Goal: Download file/media

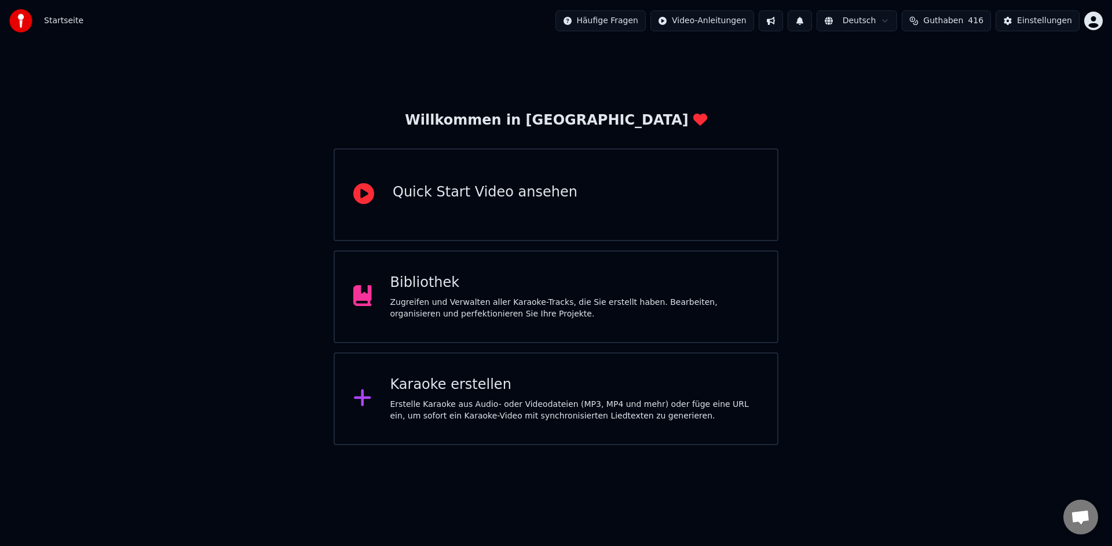
click at [664, 381] on div "Karaoke erstellen" at bounding box center [574, 384] width 369 height 19
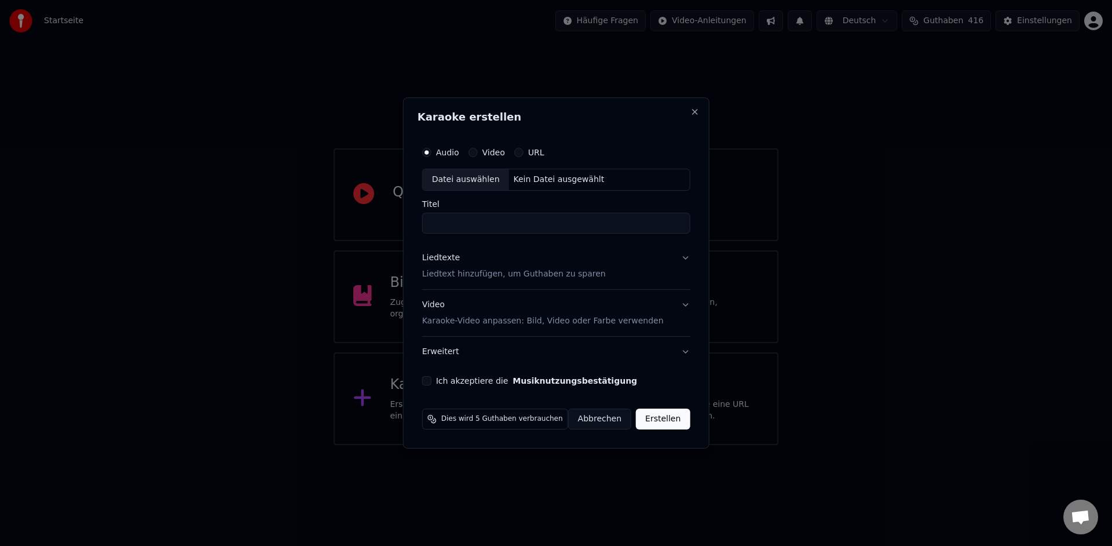
click at [610, 420] on button "Abbrechen" at bounding box center [599, 418] width 63 height 21
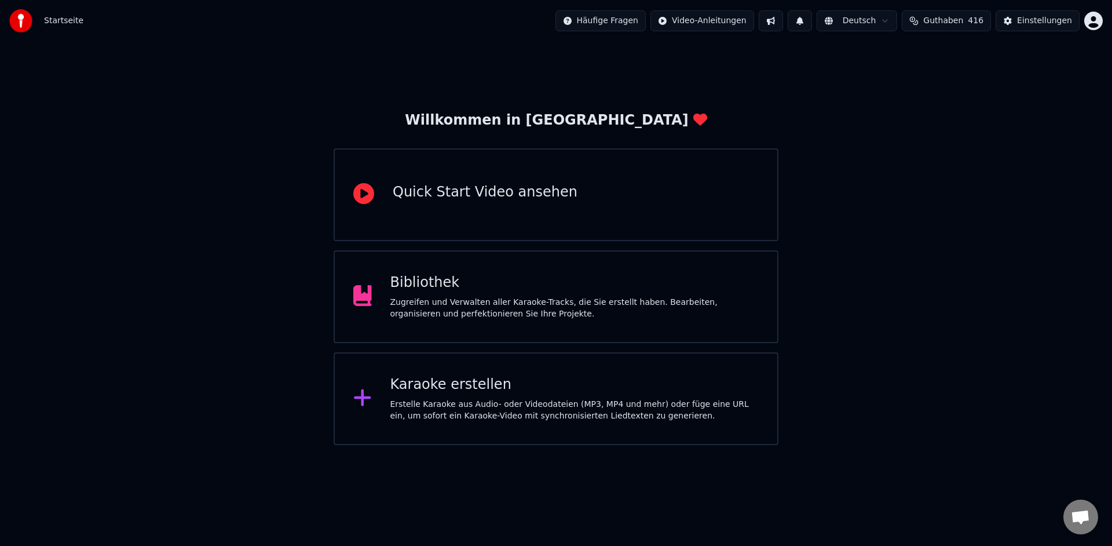
click at [544, 310] on div "Zugreifen und Verwalten aller Karaoke-Tracks, die Sie erstellt haben. Bearbeite…" at bounding box center [574, 308] width 369 height 23
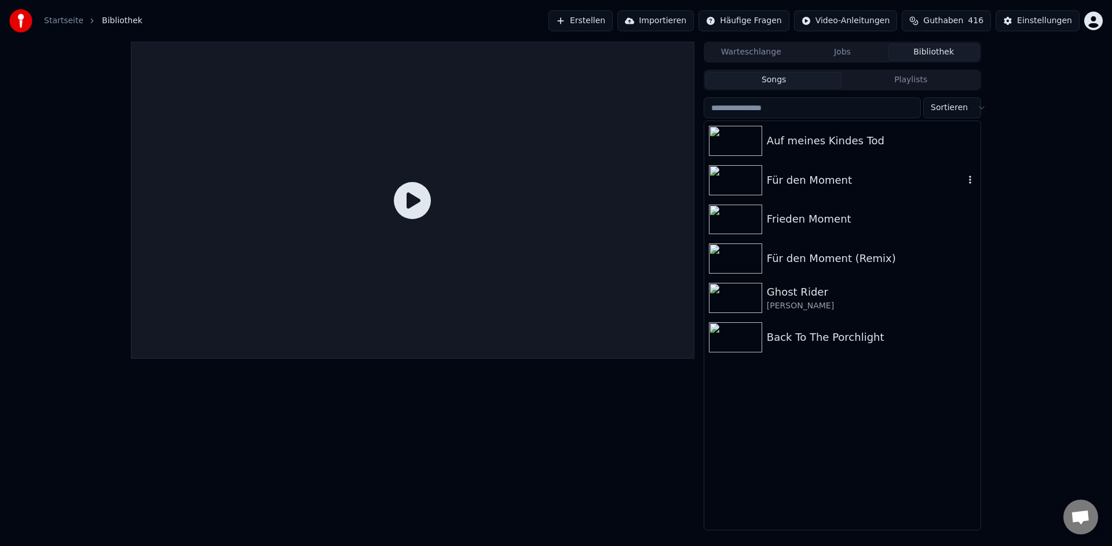
click at [970, 182] on icon "button" at bounding box center [970, 179] width 2 height 8
click at [843, 176] on div "Für den Moment" at bounding box center [866, 180] width 198 height 16
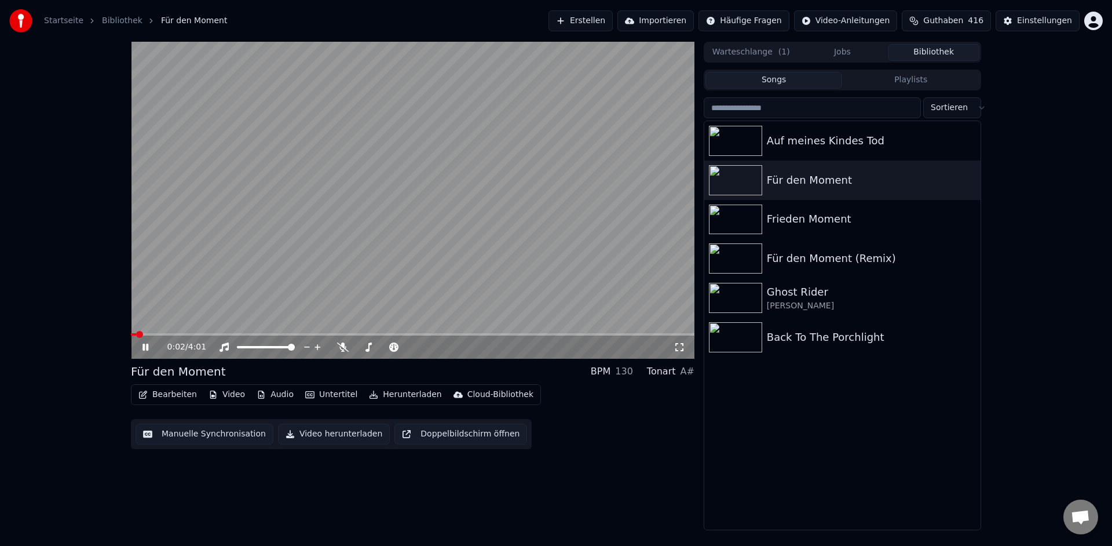
click at [146, 345] on icon at bounding box center [145, 346] width 6 height 7
click at [411, 400] on button "Herunterladen" at bounding box center [405, 394] width 82 height 16
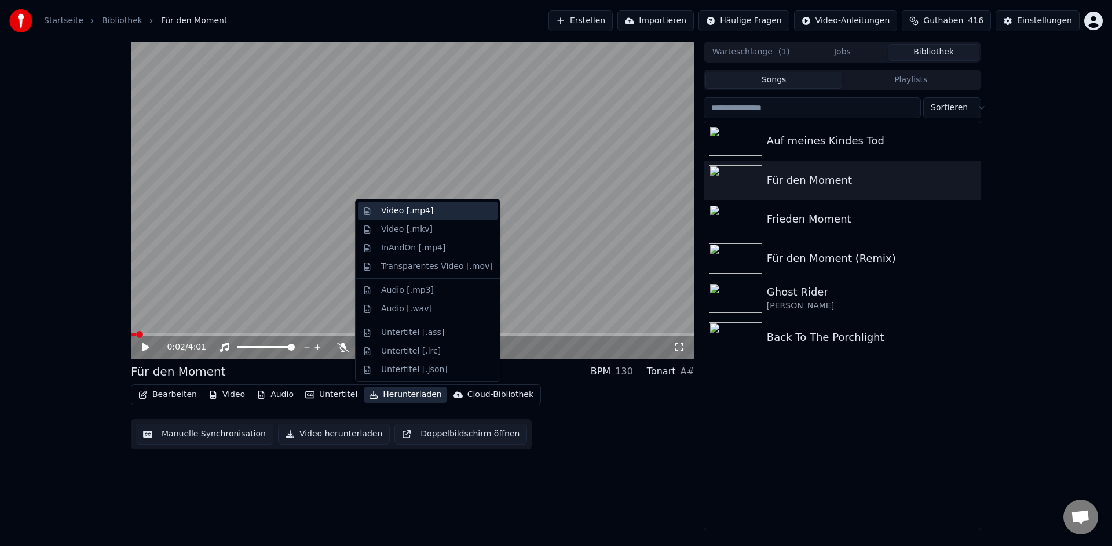
click at [402, 214] on div "Video [.mp4]" at bounding box center [407, 211] width 52 height 12
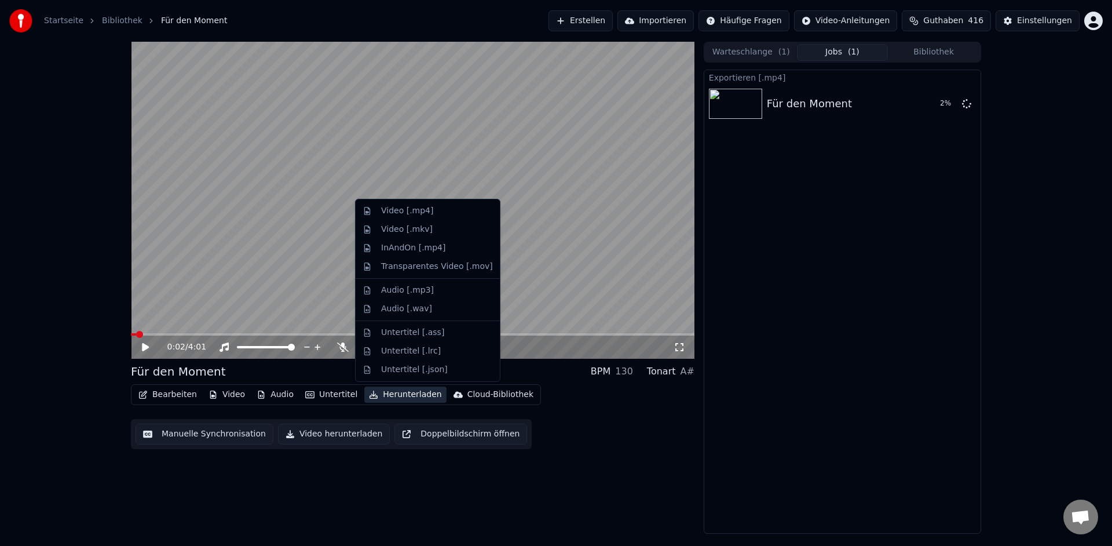
click at [406, 398] on button "Herunterladen" at bounding box center [405, 394] width 82 height 16
click at [401, 310] on div "Audio [.wav]" at bounding box center [406, 309] width 51 height 12
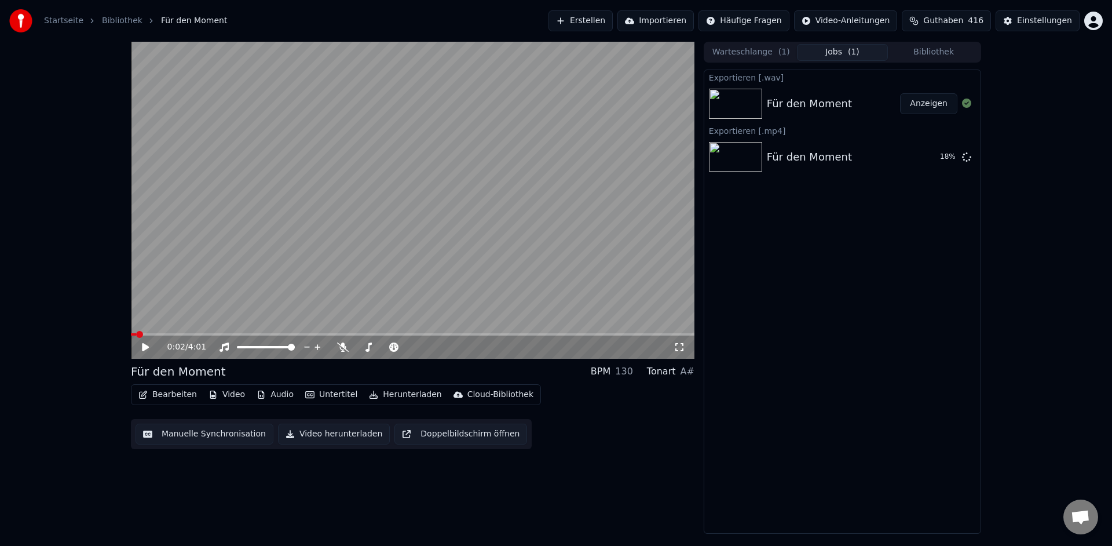
click at [920, 105] on button "Anzeigen" at bounding box center [928, 103] width 57 height 21
